Goal: Check status

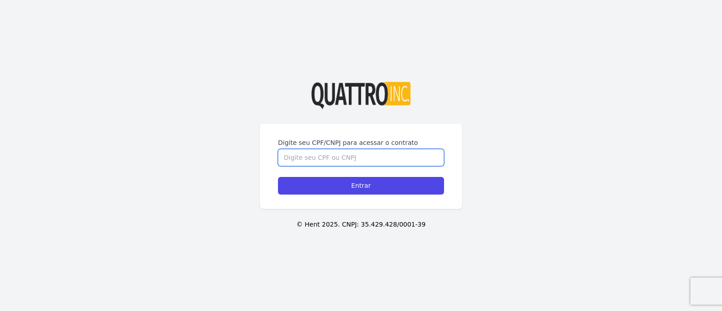
click at [284, 149] on input "Digite seu CPF/CNPJ para acessar o contrato" at bounding box center [361, 157] width 166 height 17
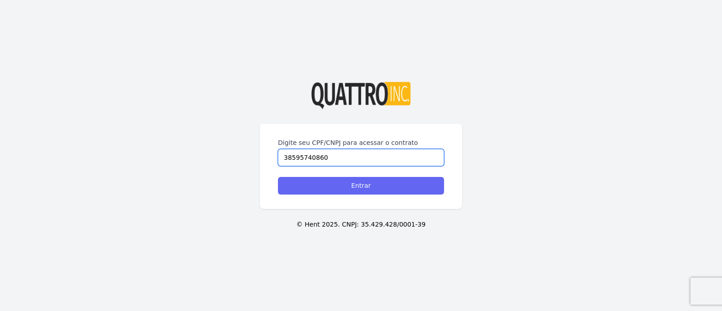
type input "38595740860"
click at [309, 177] on input "Entrar" at bounding box center [361, 186] width 166 height 18
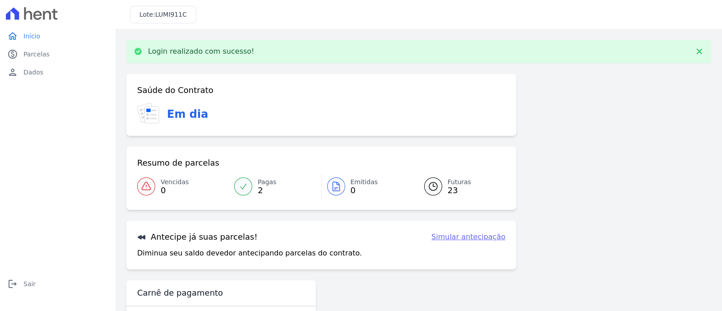
click at [442, 189] on link "Futuras 23" at bounding box center [459, 186] width 92 height 25
